Goal: Task Accomplishment & Management: Manage account settings

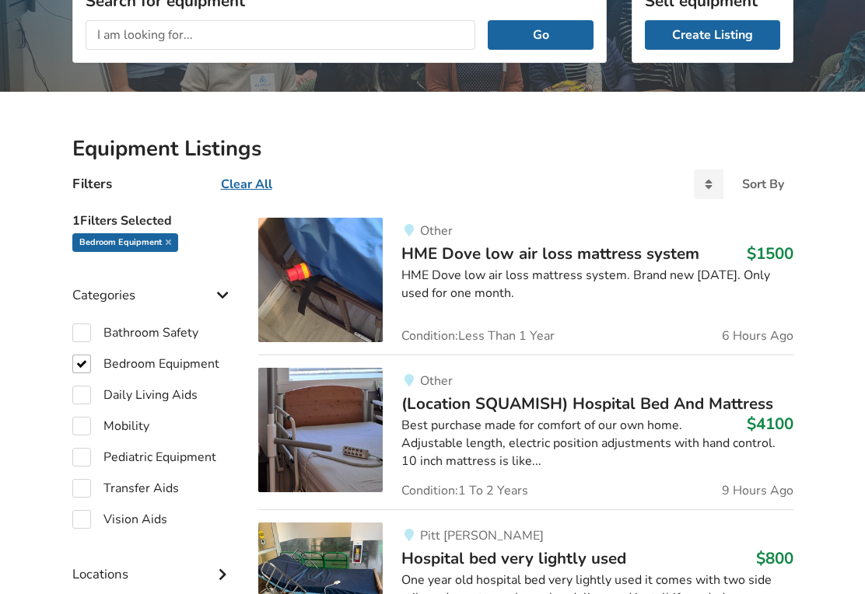
scroll to position [235, 0]
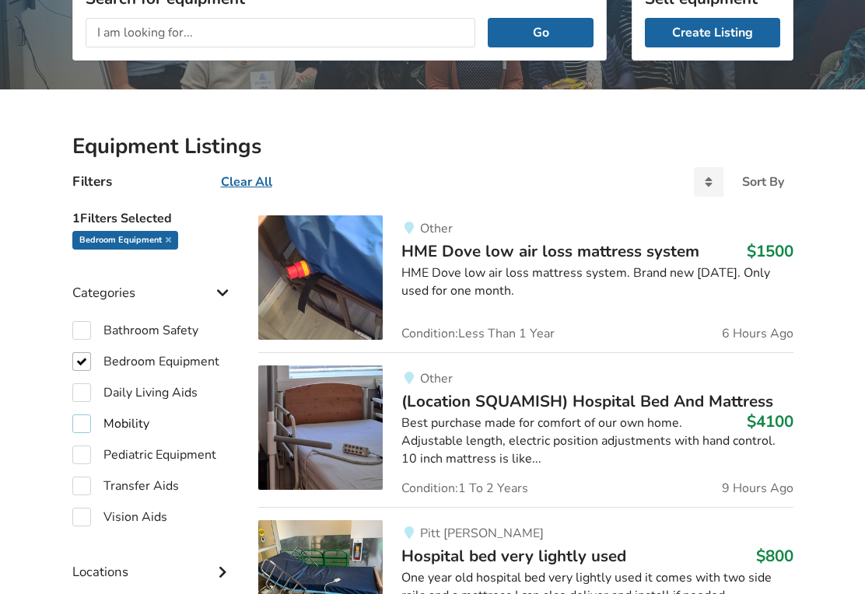
click at [84, 417] on label "Mobility" at bounding box center [110, 424] width 77 height 19
checkbox input "true"
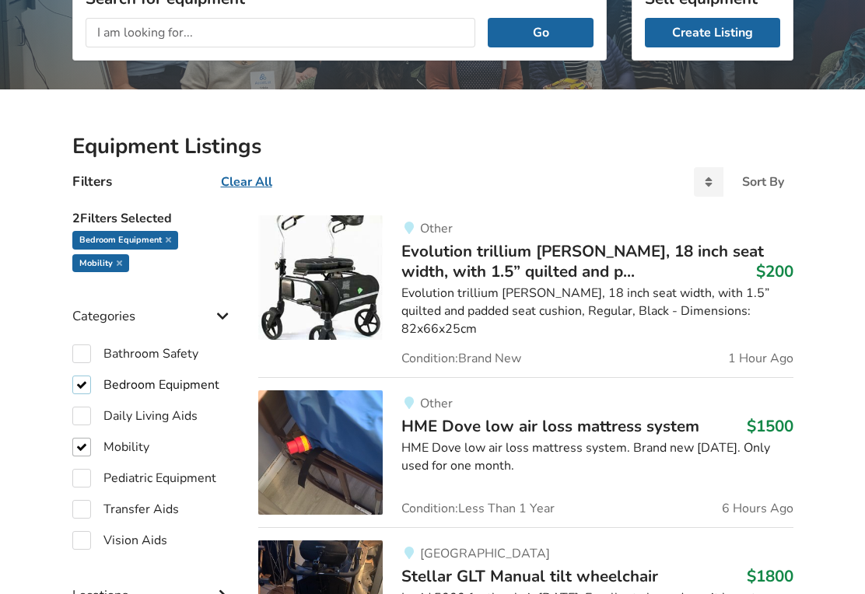
click at [79, 381] on label "Bedroom Equipment" at bounding box center [145, 385] width 147 height 19
checkbox input "false"
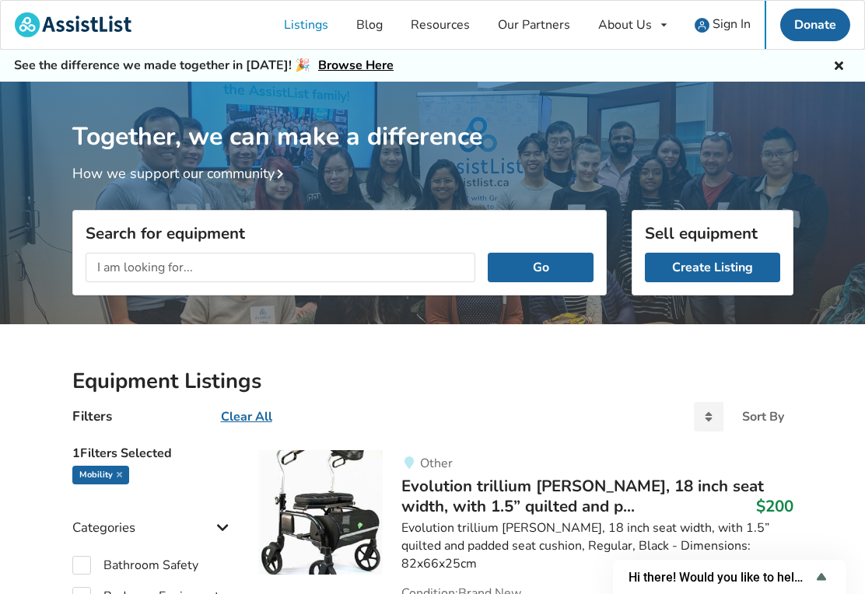
click at [737, 22] on span "Sign In" at bounding box center [731, 24] width 38 height 17
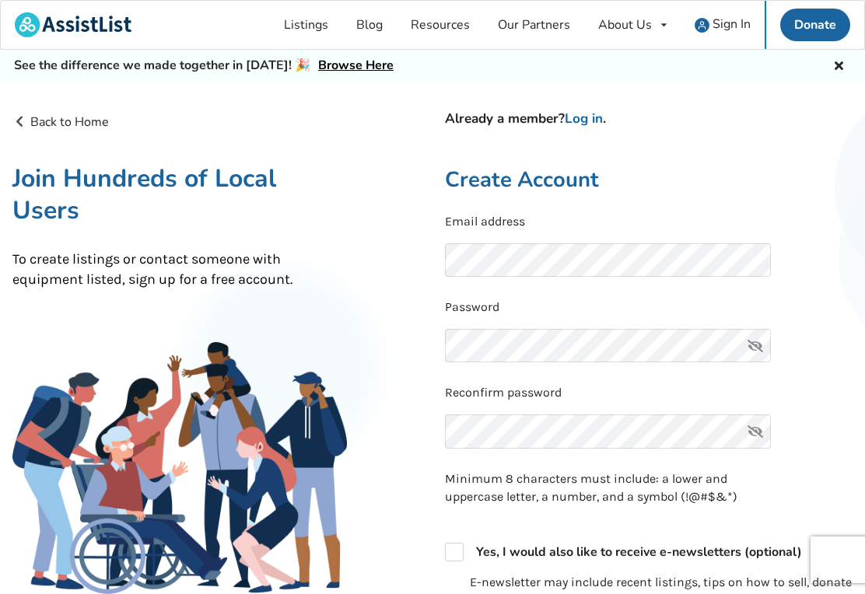
click at [592, 120] on link "Log in" at bounding box center [584, 119] width 38 height 18
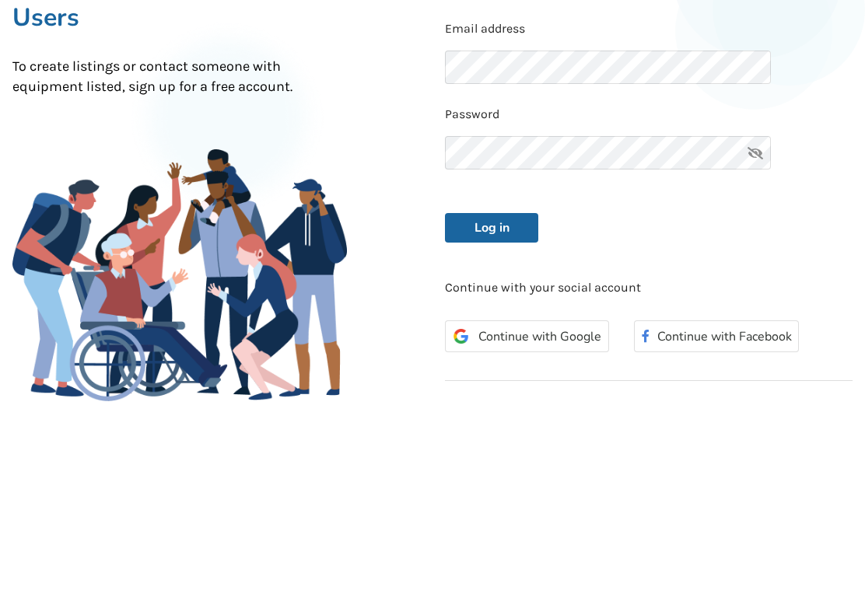
click at [510, 406] on button "Log in" at bounding box center [491, 421] width 93 height 30
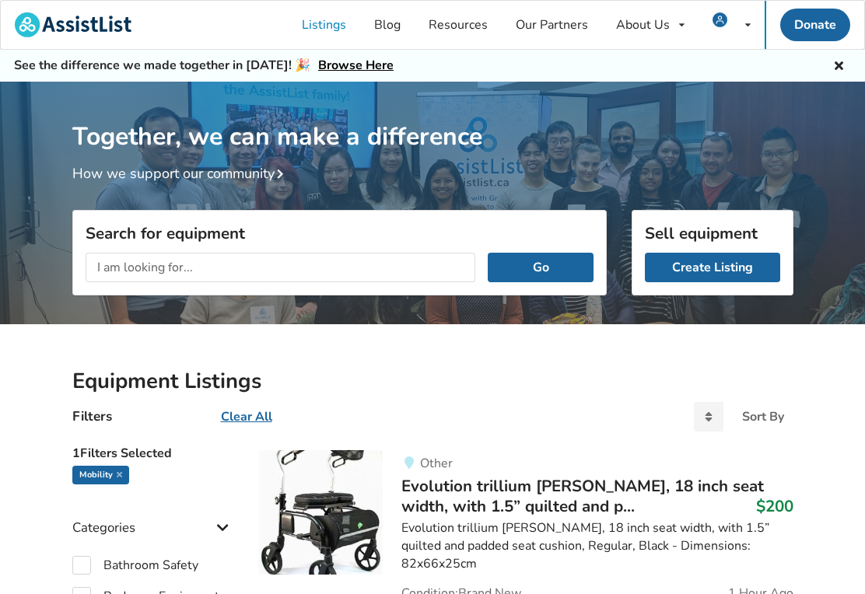
click at [326, 23] on link "Listings" at bounding box center [324, 25] width 72 height 48
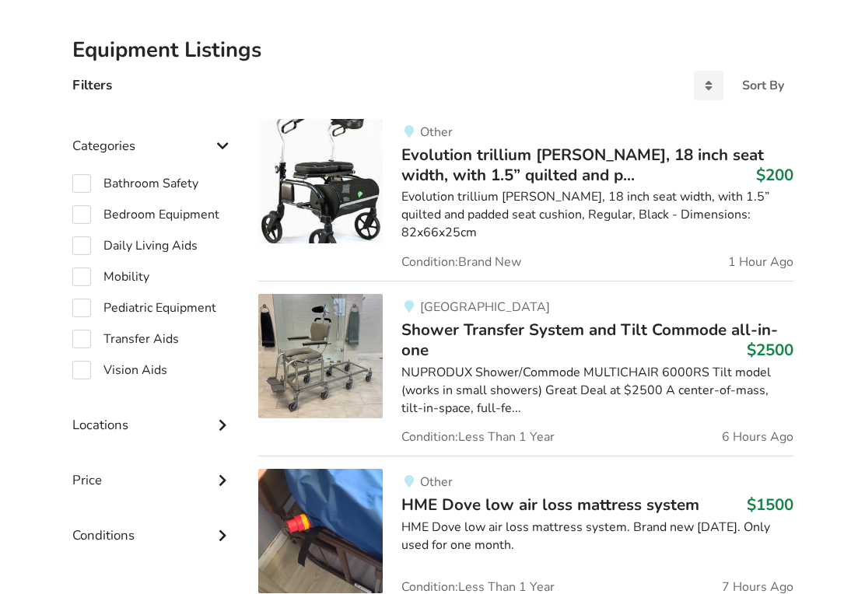
scroll to position [332, 0]
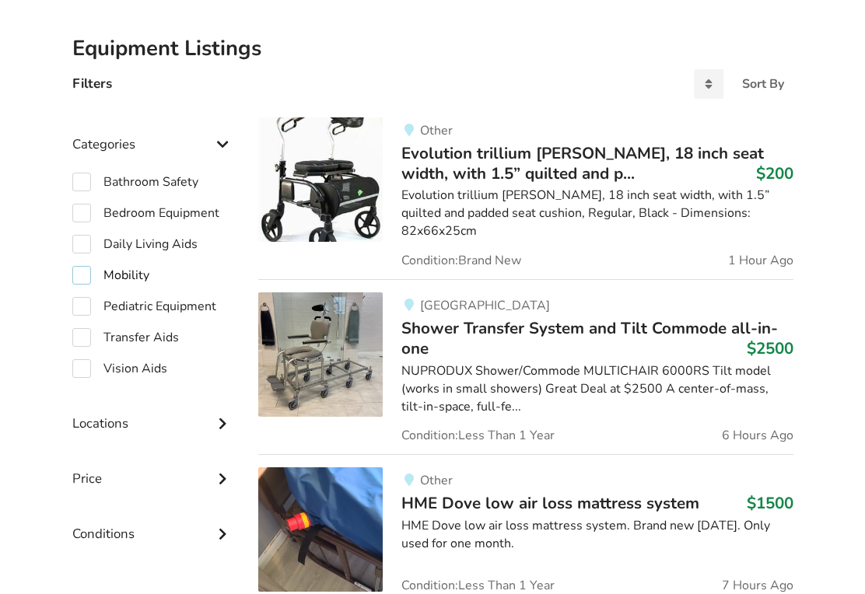
click at [84, 274] on label "Mobility" at bounding box center [110, 276] width 77 height 19
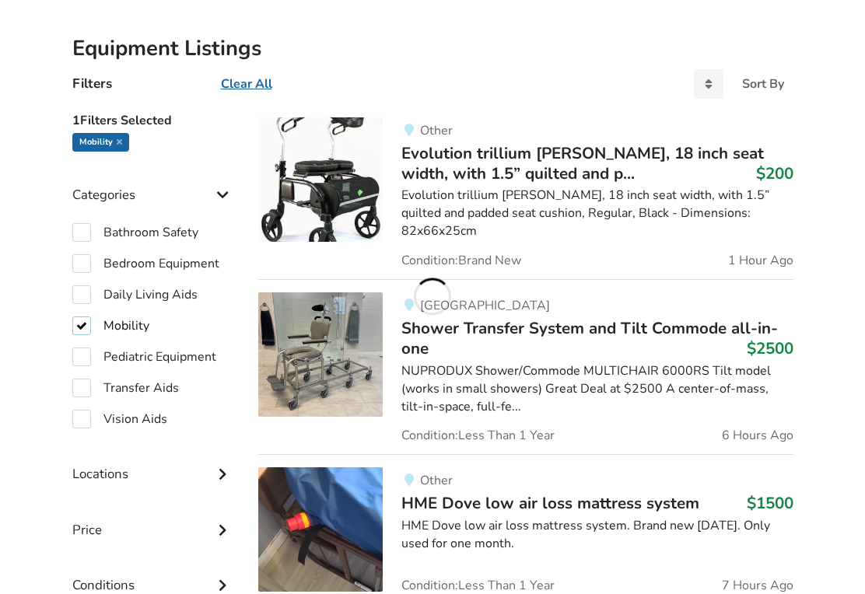
checkbox input "true"
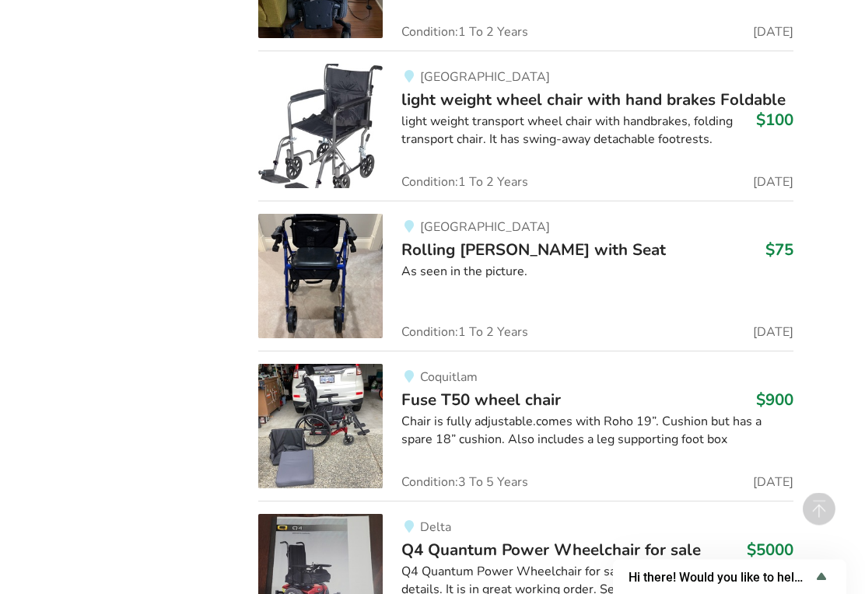
scroll to position [8971, 0]
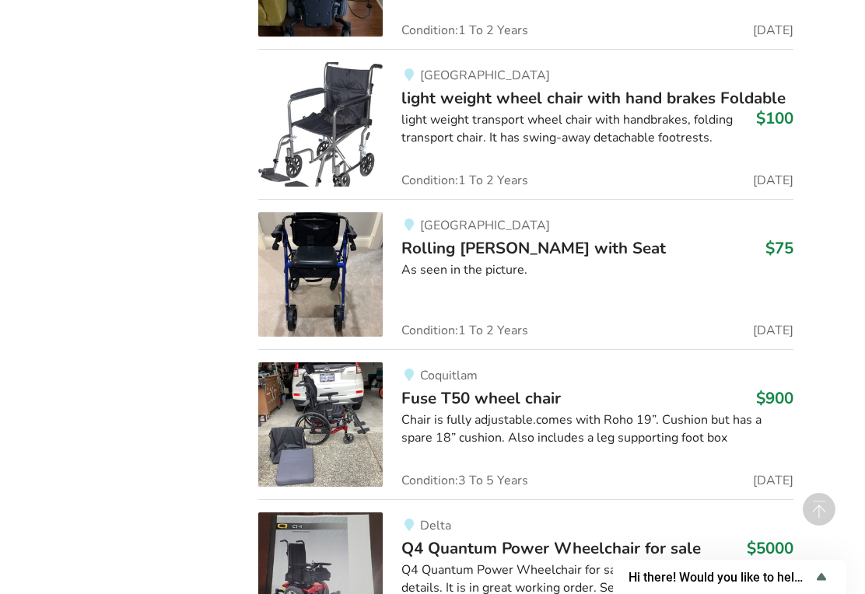
click at [500, 411] on div "Chair is fully adjustable.comes with Roho 19”. Cushion but has a spare 18” cush…" at bounding box center [596, 429] width 391 height 36
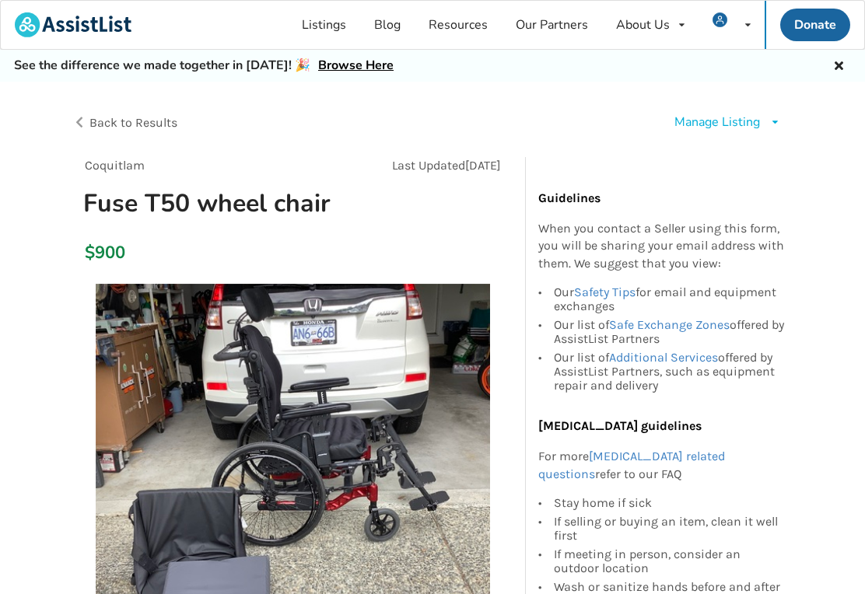
click at [741, 127] on div "Manage Listing" at bounding box center [717, 123] width 86 height 18
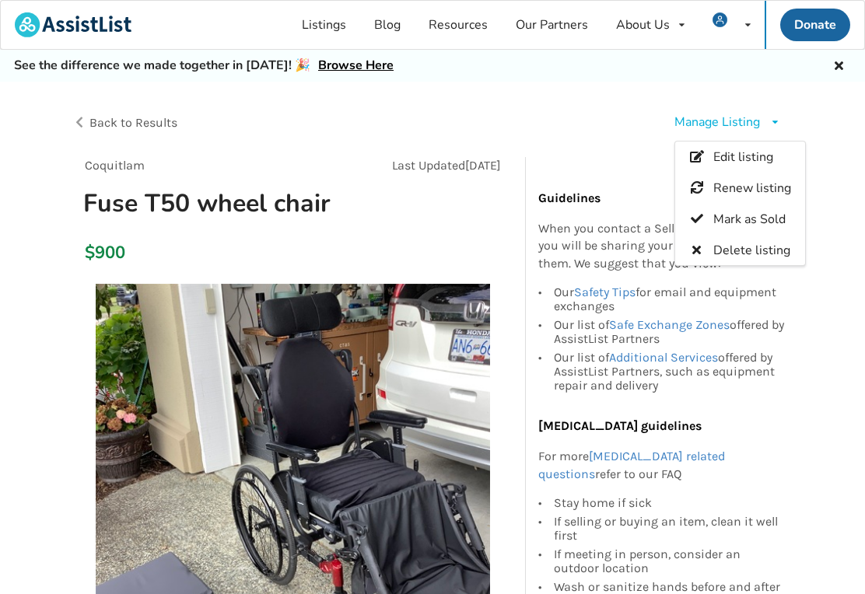
click at [764, 157] on span "Edit listing" at bounding box center [742, 157] width 60 height 17
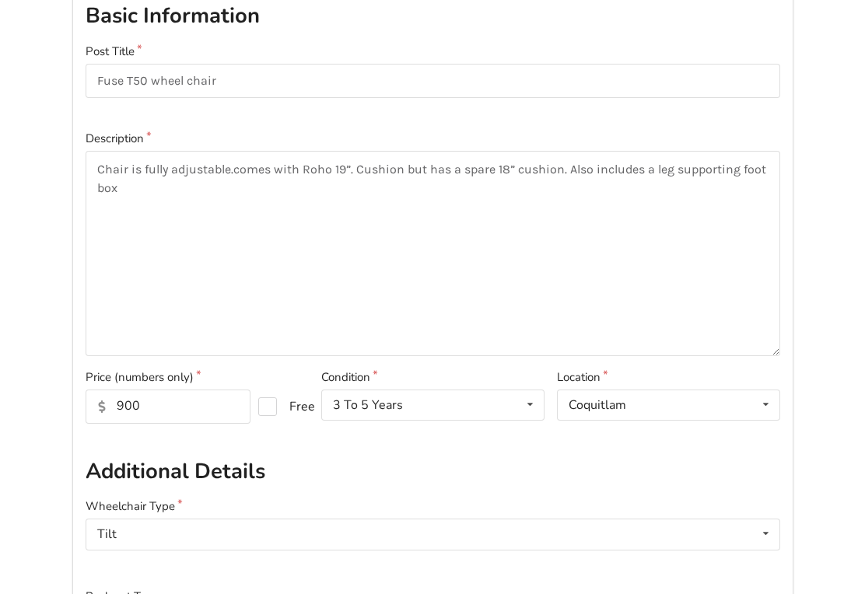
scroll to position [169, 0]
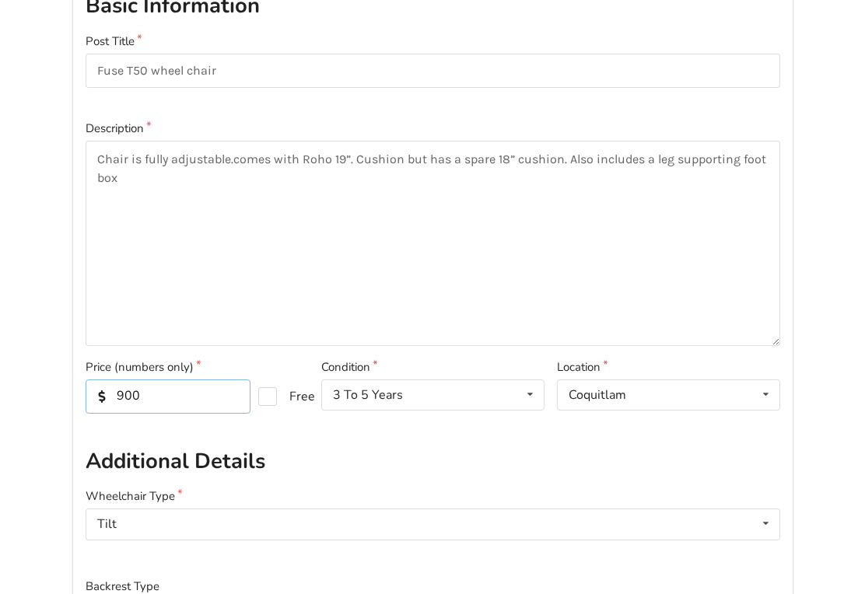
click at [170, 398] on input "900" at bounding box center [169, 397] width 166 height 34
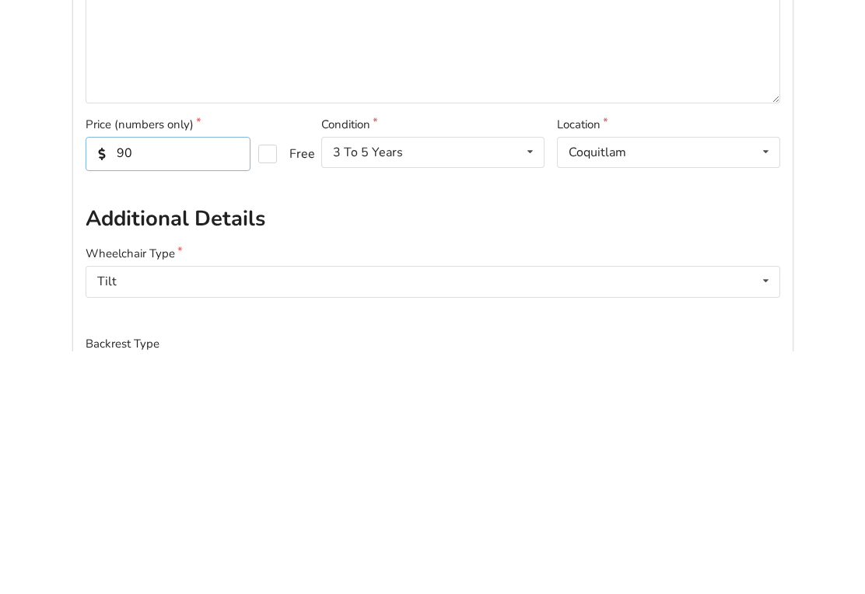
type input "9"
type input "800"
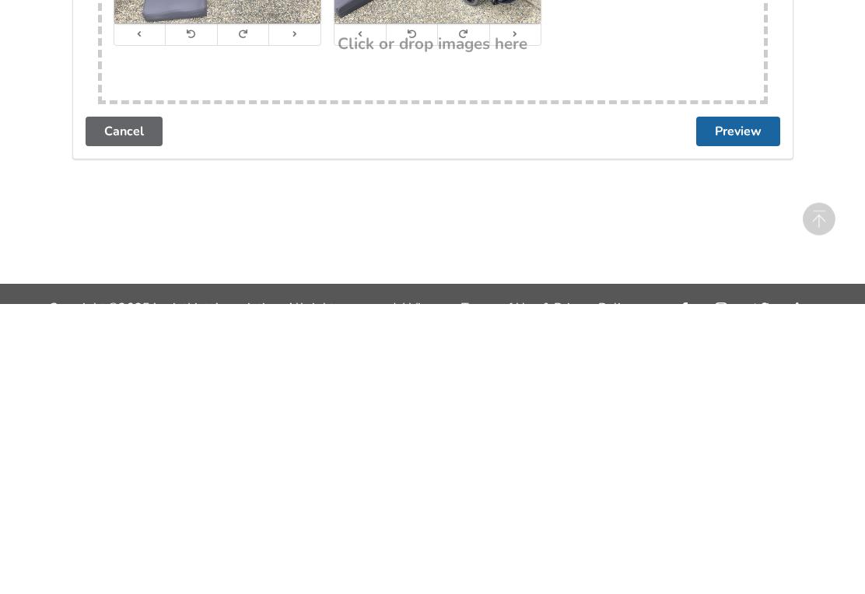
scroll to position [2900, 0]
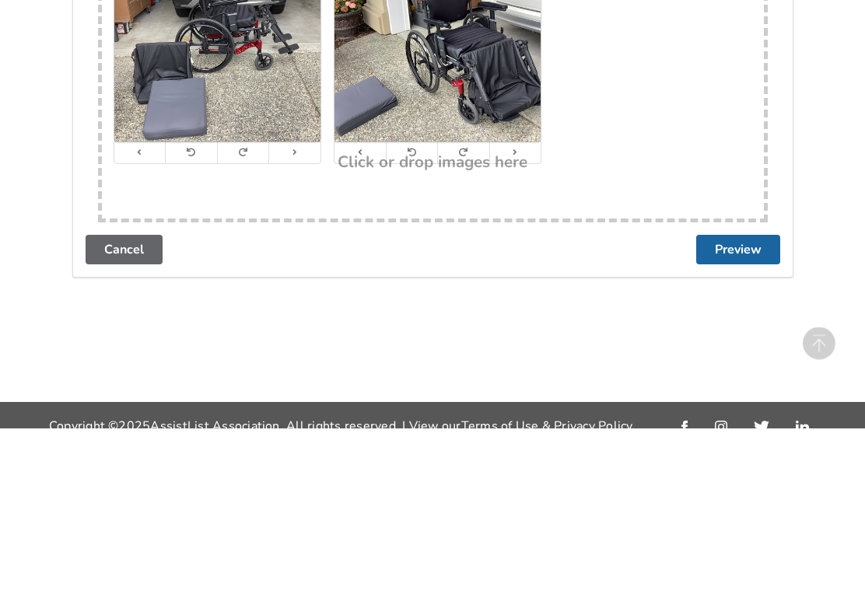
click at [746, 401] on button "Preview" at bounding box center [738, 416] width 84 height 30
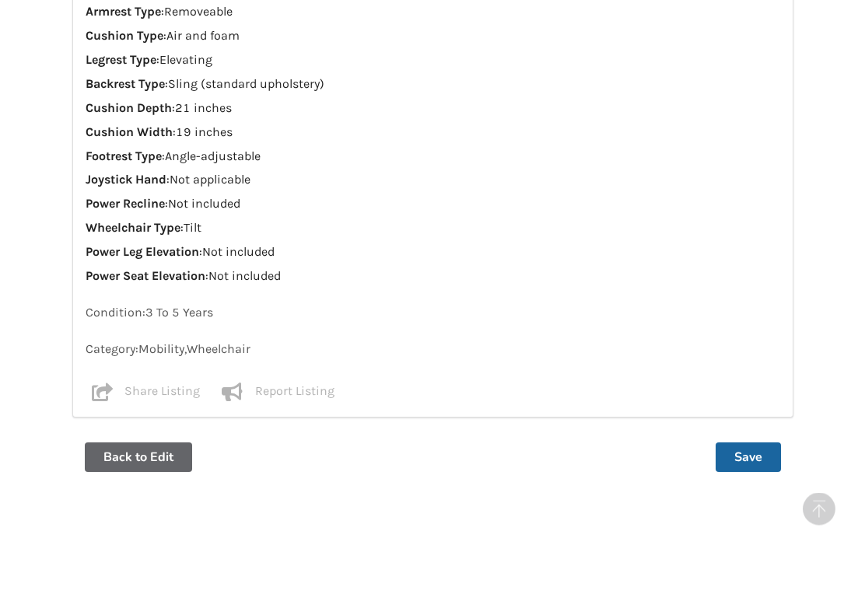
scroll to position [1432, 0]
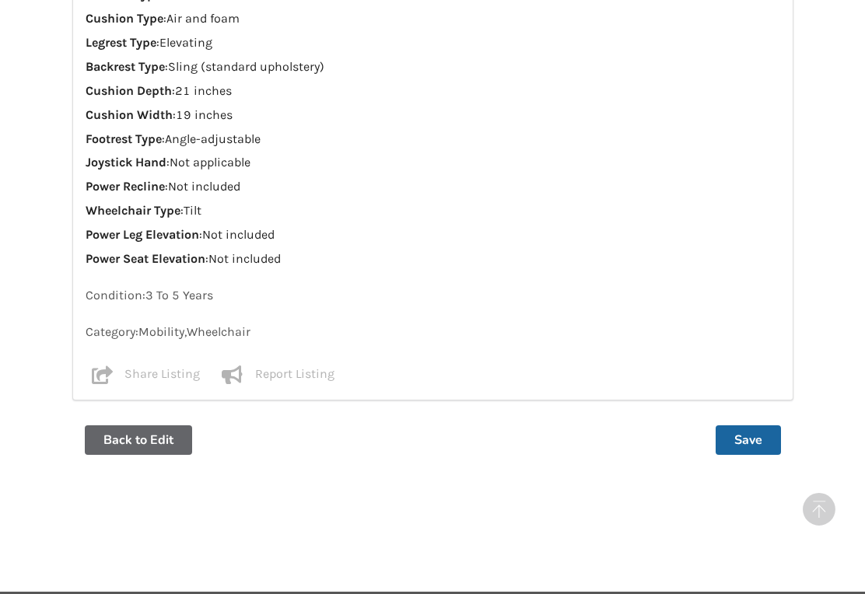
click at [752, 425] on button "Save" at bounding box center [748, 440] width 65 height 30
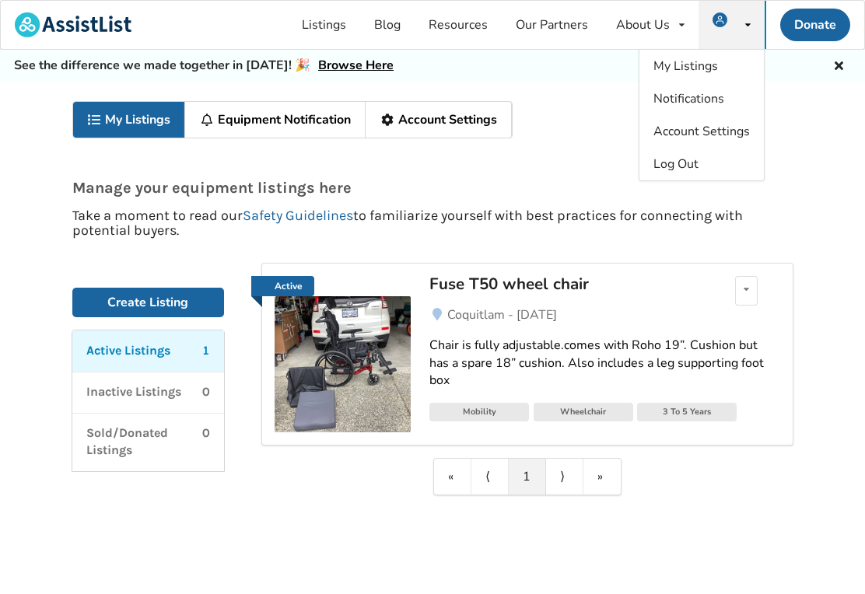
click at [690, 167] on span "Log Out" at bounding box center [675, 164] width 45 height 17
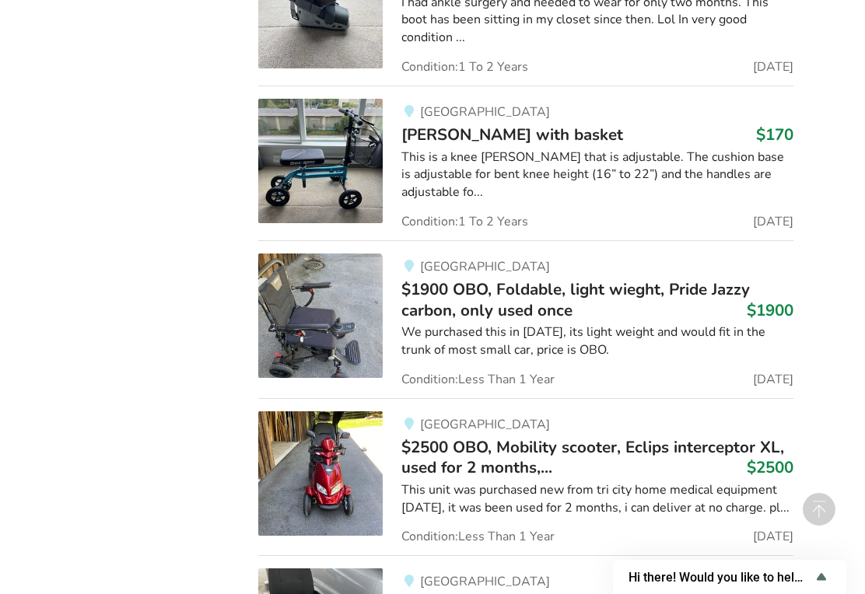
scroll to position [7407, 0]
